Goal: Obtain resource: Download file/media

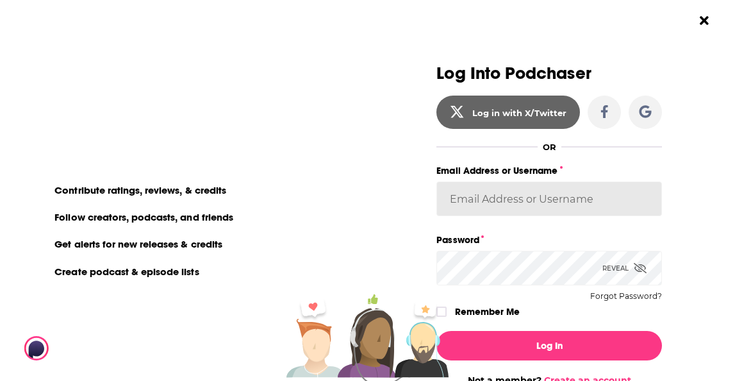
type input "[PERSON_NAME][EMAIL_ADDRESS][PERSON_NAME][DOMAIN_NAME]"
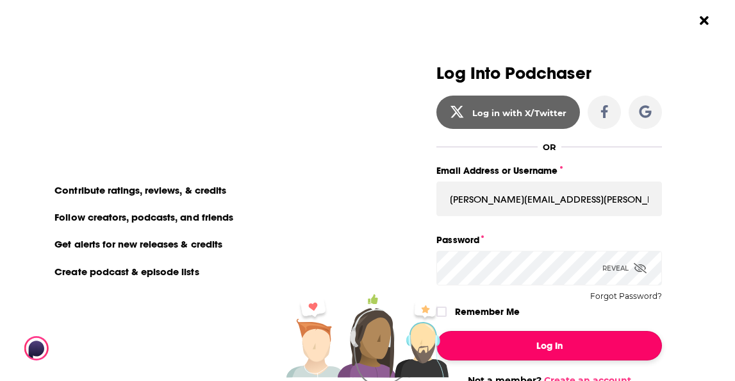
click at [533, 349] on button "Log In" at bounding box center [549, 345] width 226 height 29
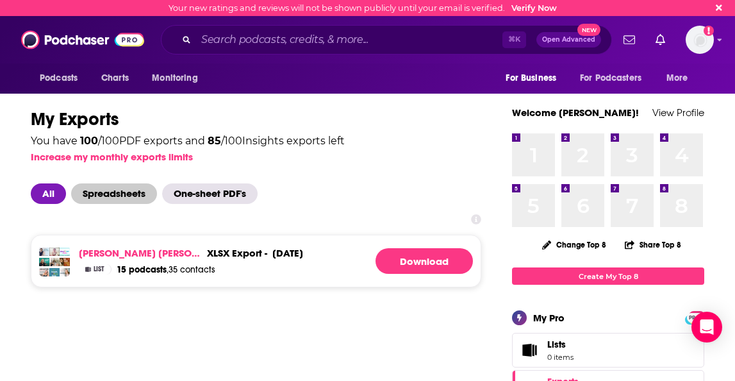
click at [104, 194] on span "Spreadsheets" at bounding box center [114, 193] width 86 height 21
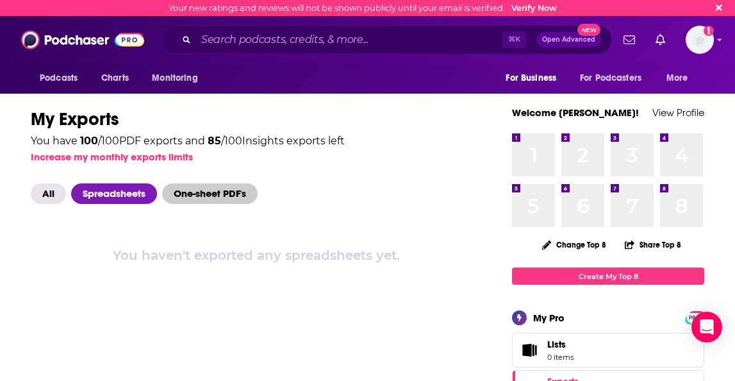
click at [185, 188] on span "One-sheet PDF's" at bounding box center [209, 193] width 95 height 21
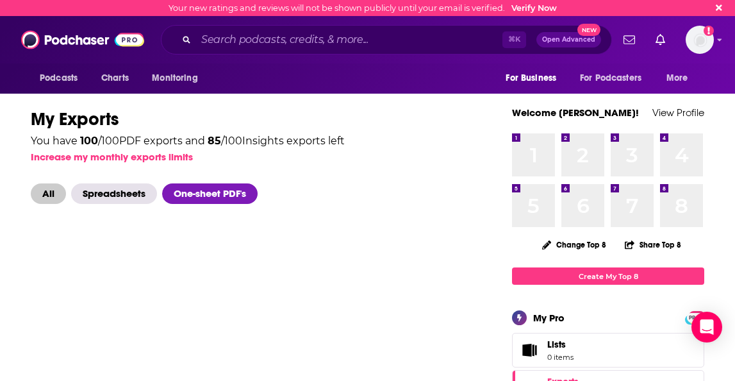
click at [44, 194] on span "All" at bounding box center [48, 193] width 35 height 21
